Goal: Check status: Check status

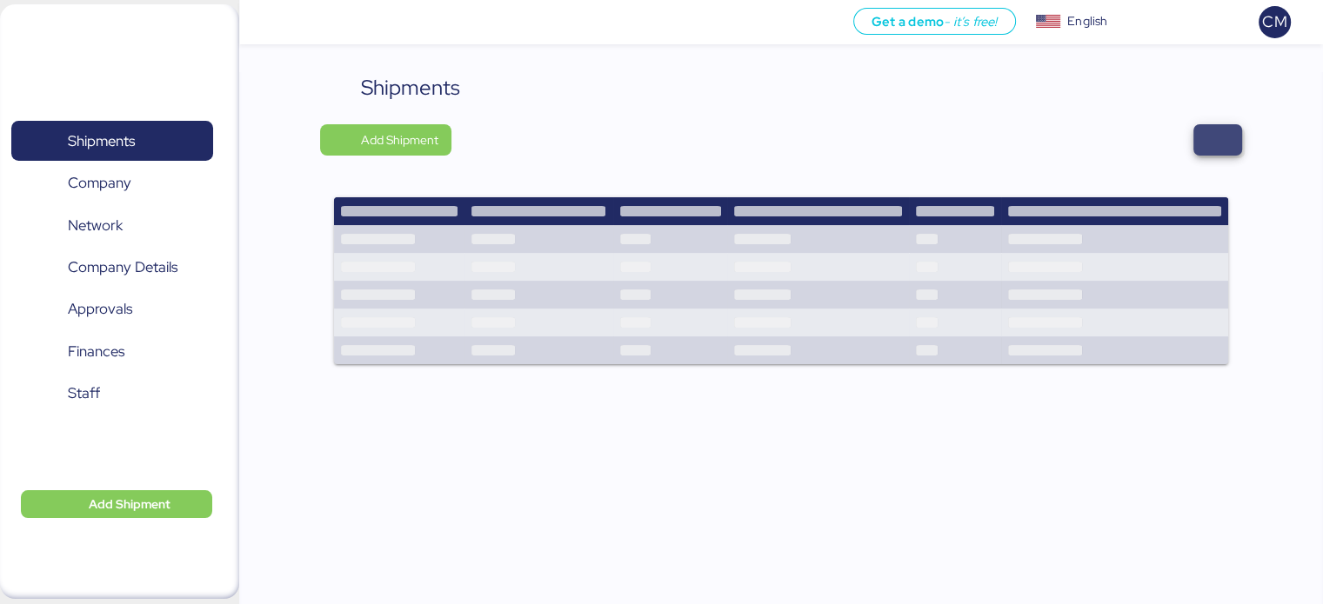
click at [1211, 125] on span "button" at bounding box center [1217, 139] width 49 height 31
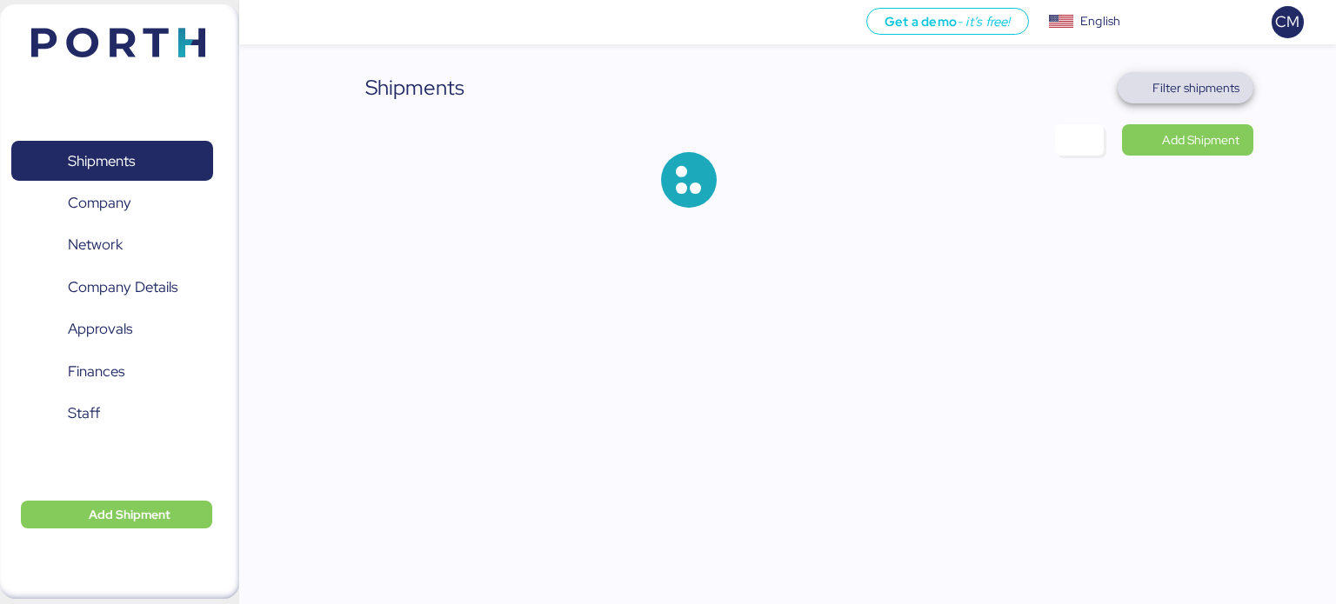
click at [1194, 89] on span "Filter shipments" at bounding box center [1195, 87] width 87 height 21
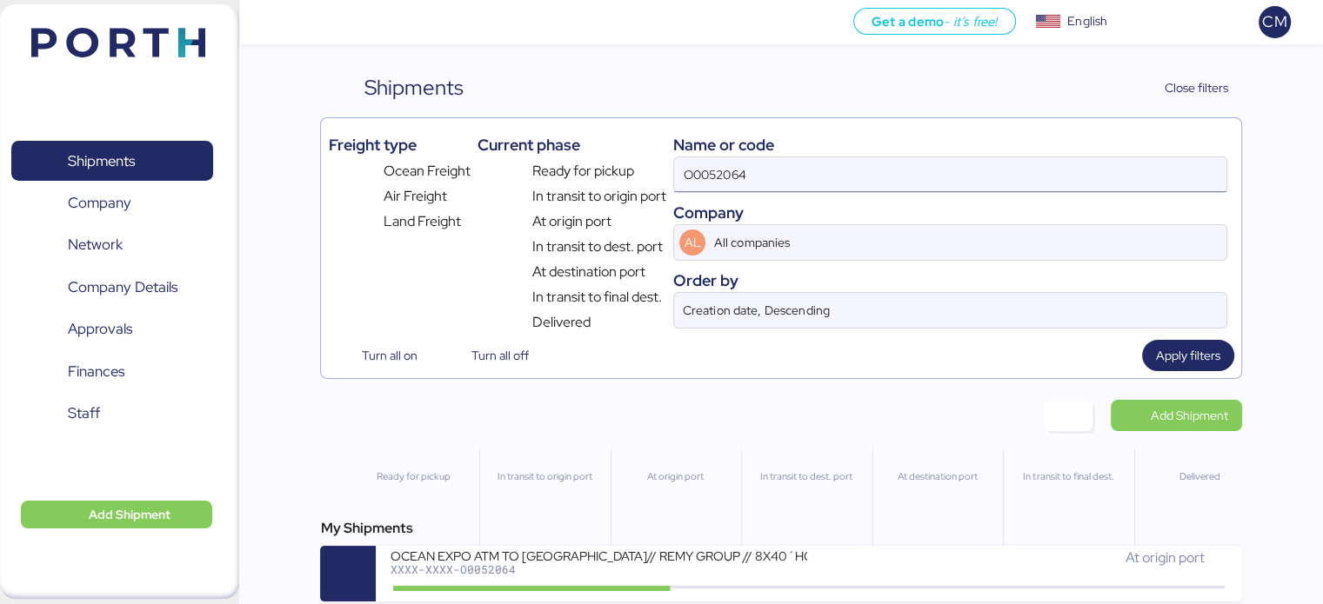
click at [804, 159] on input "O0052064" at bounding box center [949, 174] width 551 height 35
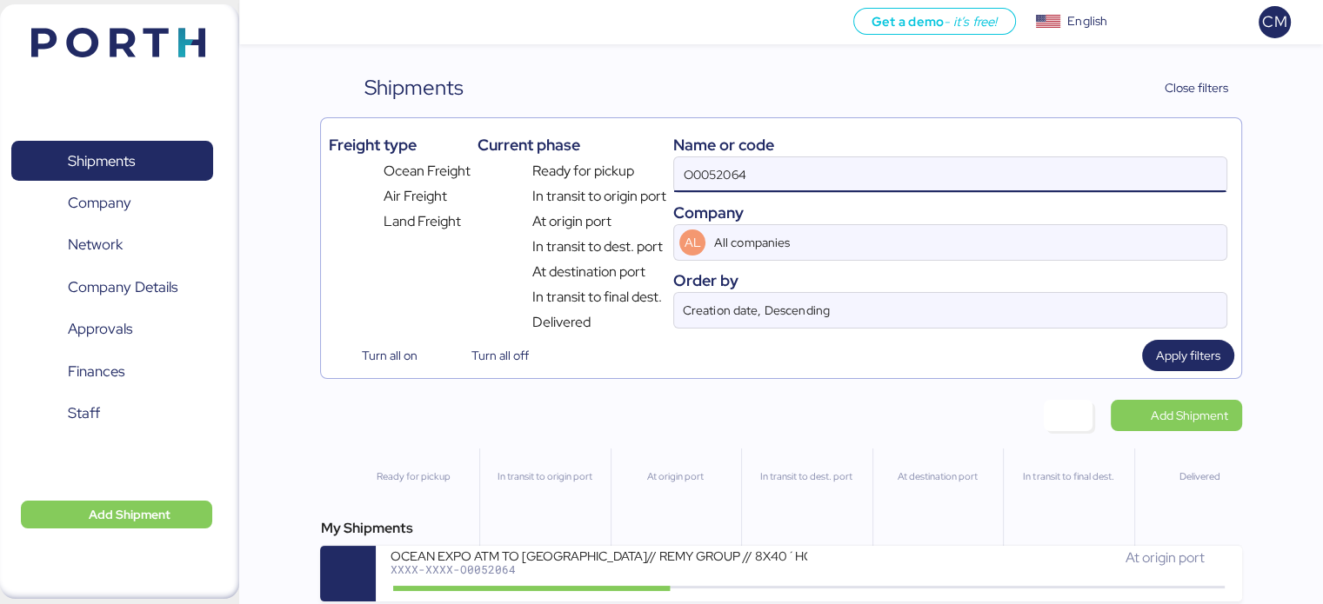
click at [804, 159] on input "O0052064" at bounding box center [949, 174] width 551 height 35
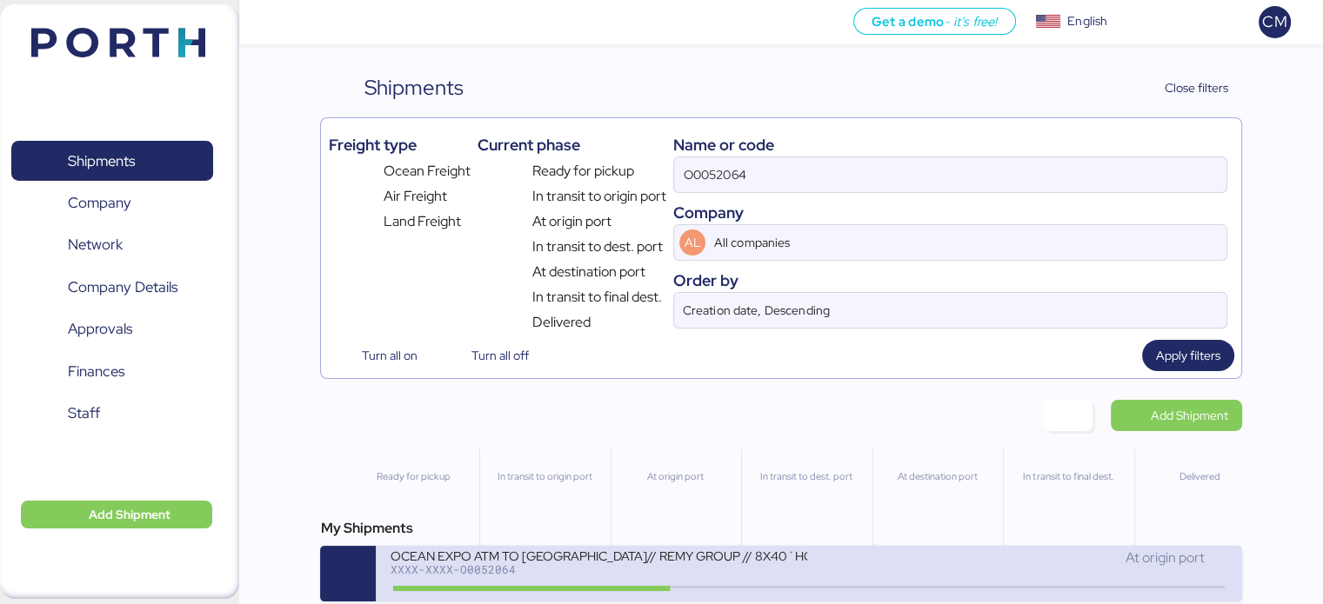
click at [989, 556] on div "At origin port" at bounding box center [1018, 558] width 419 height 21
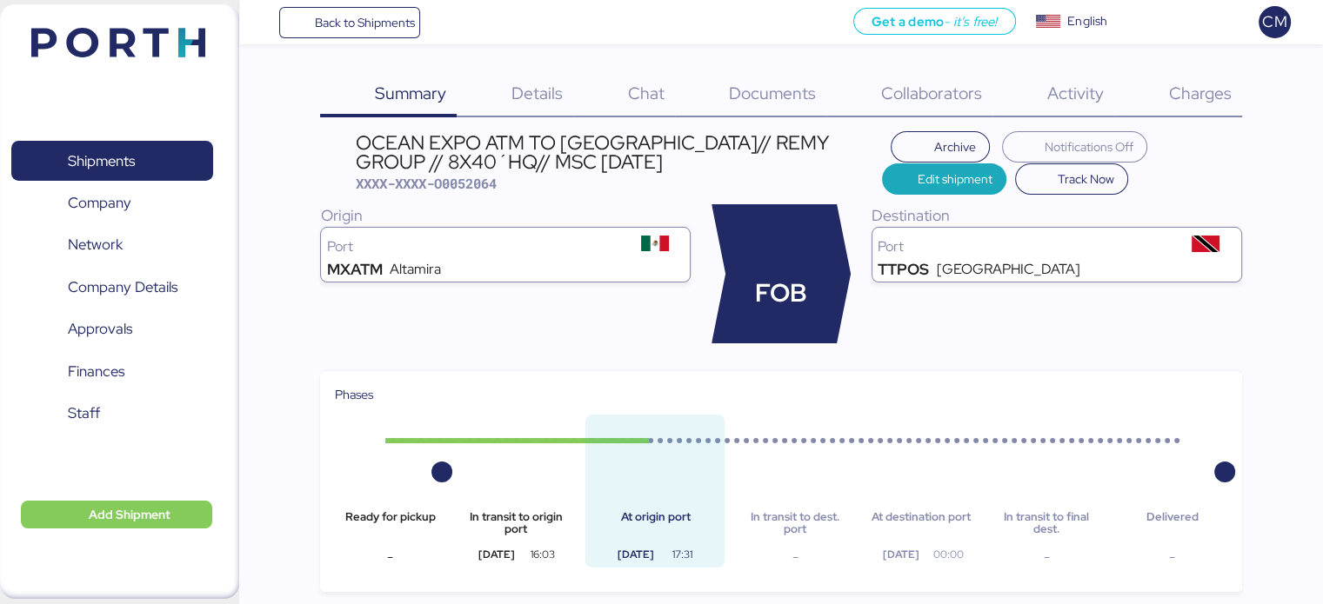
click at [1227, 97] on span "Charges" at bounding box center [1199, 93] width 63 height 23
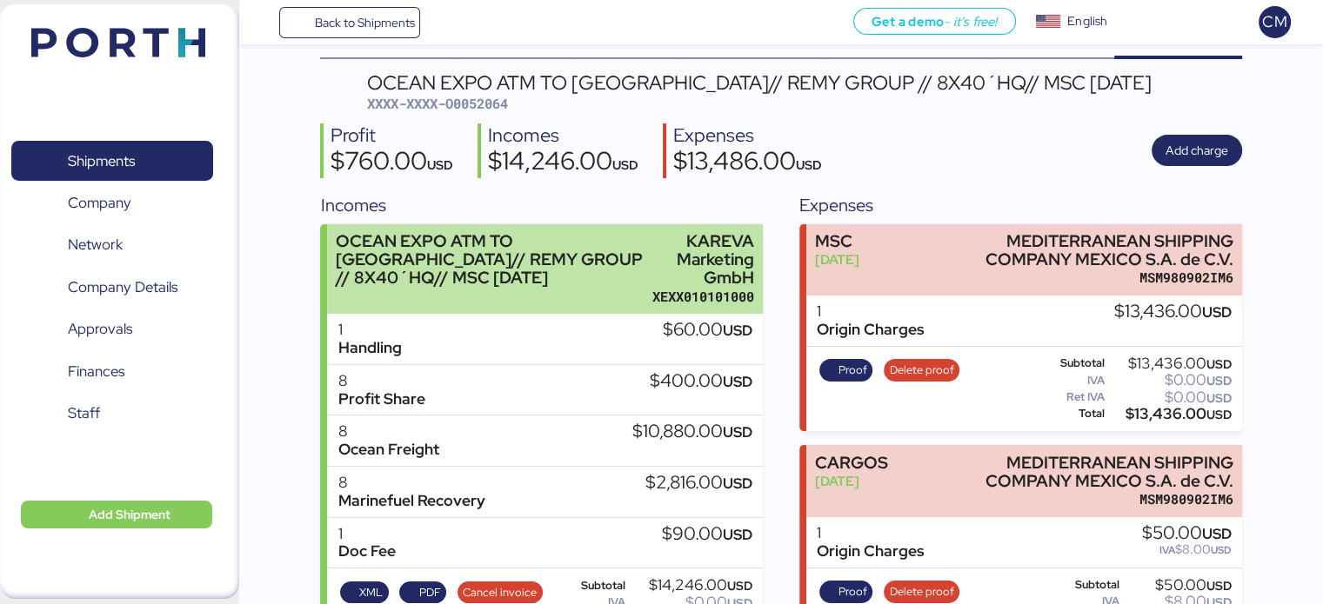
scroll to position [120, 0]
